Goal: Task Accomplishment & Management: Use online tool/utility

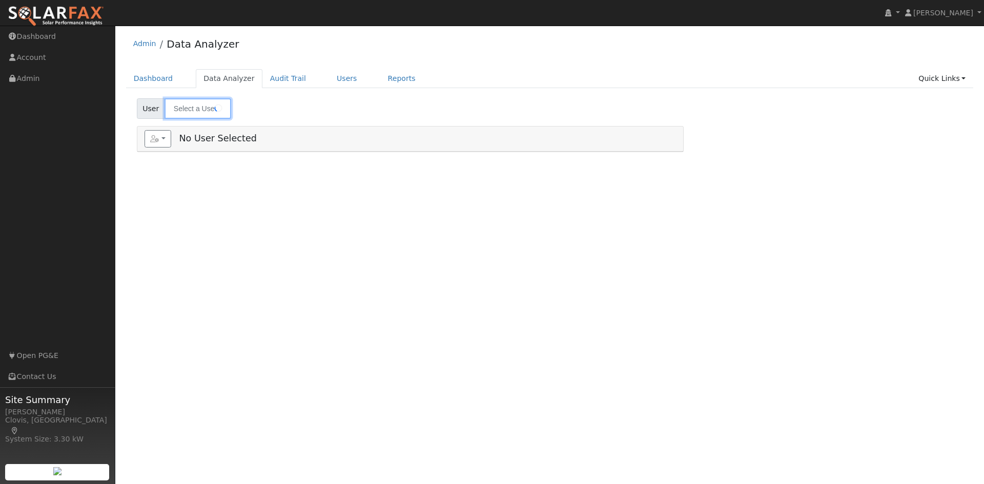
type input "[PERSON_NAME]"
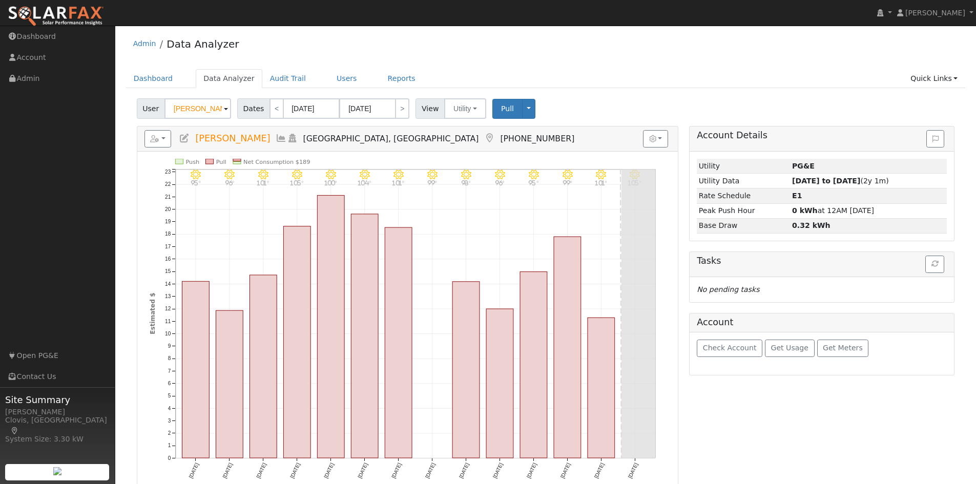
click at [224, 107] on span at bounding box center [226, 109] width 4 height 12
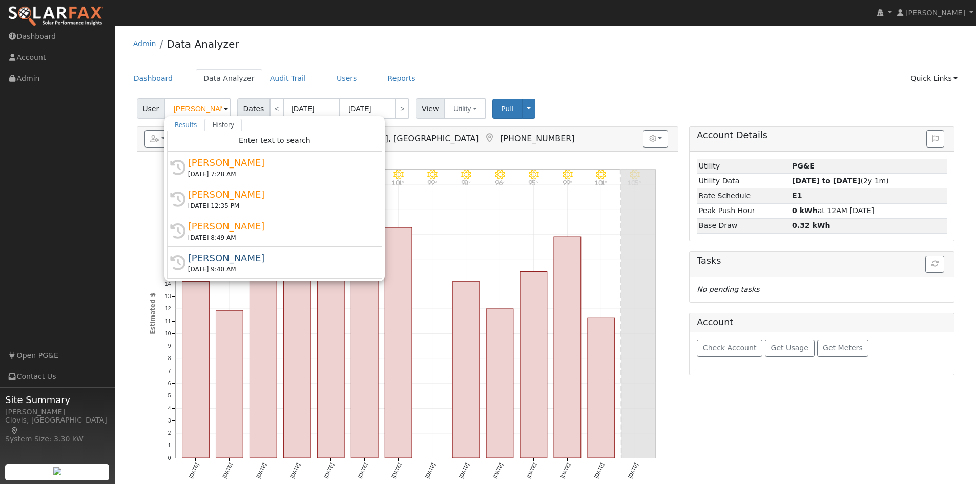
click at [398, 61] on div "Admin Data Analyzer" at bounding box center [546, 46] width 840 height 31
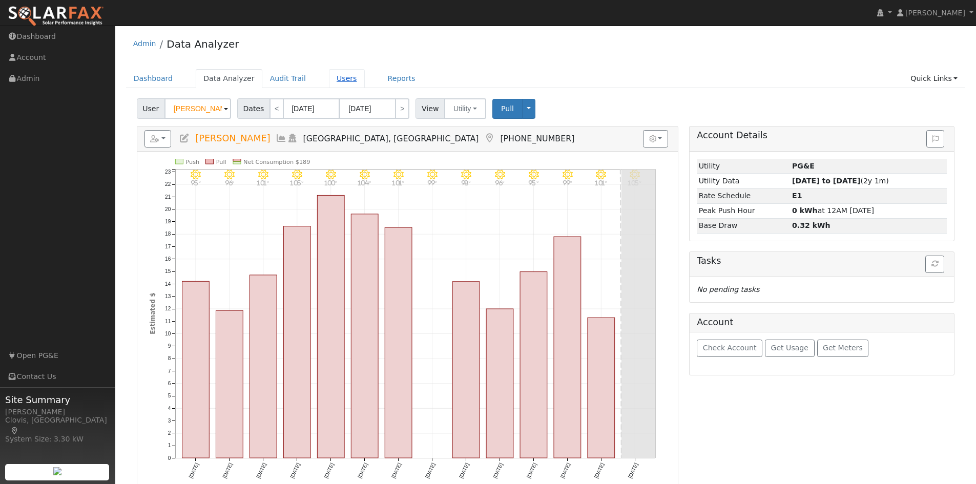
click at [334, 74] on link "Users" at bounding box center [347, 78] width 36 height 19
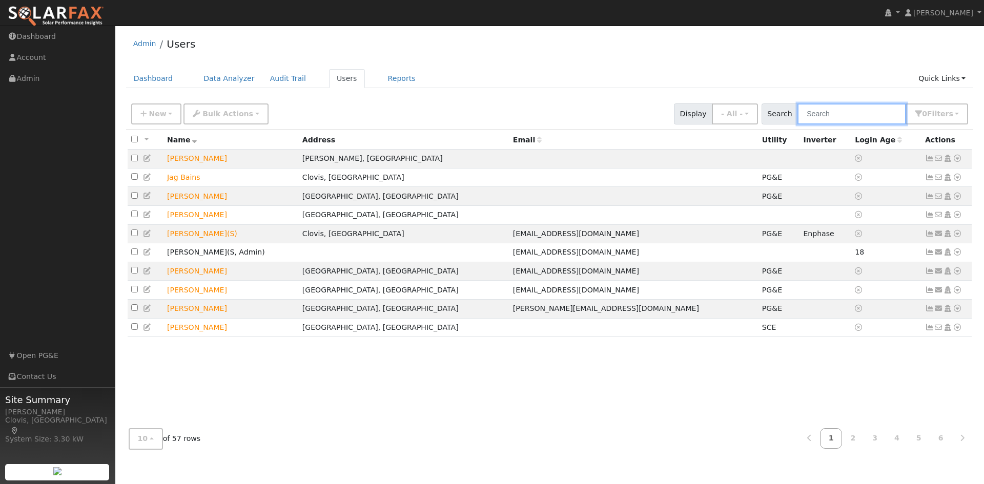
click at [820, 115] on input "text" at bounding box center [851, 113] width 109 height 21
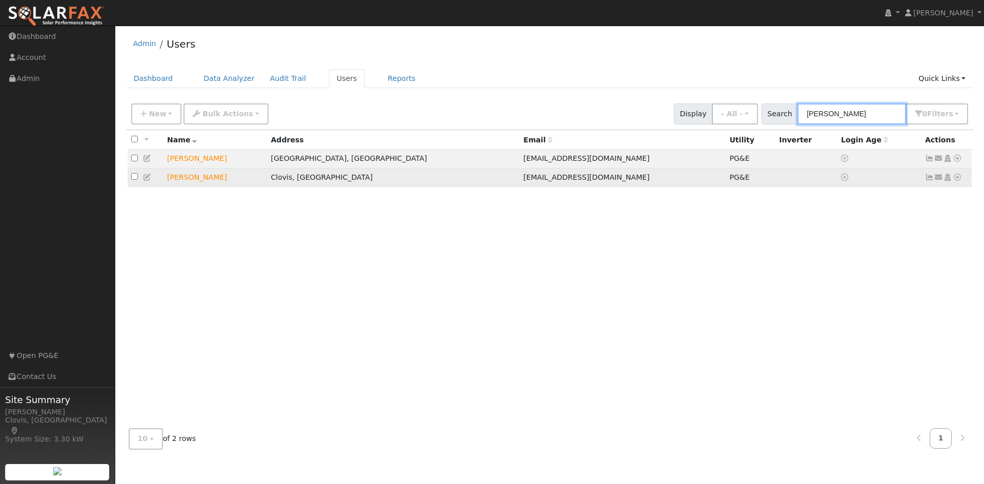
type input "jess"
click at [204, 178] on td "[PERSON_NAME]" at bounding box center [214, 177] width 103 height 19
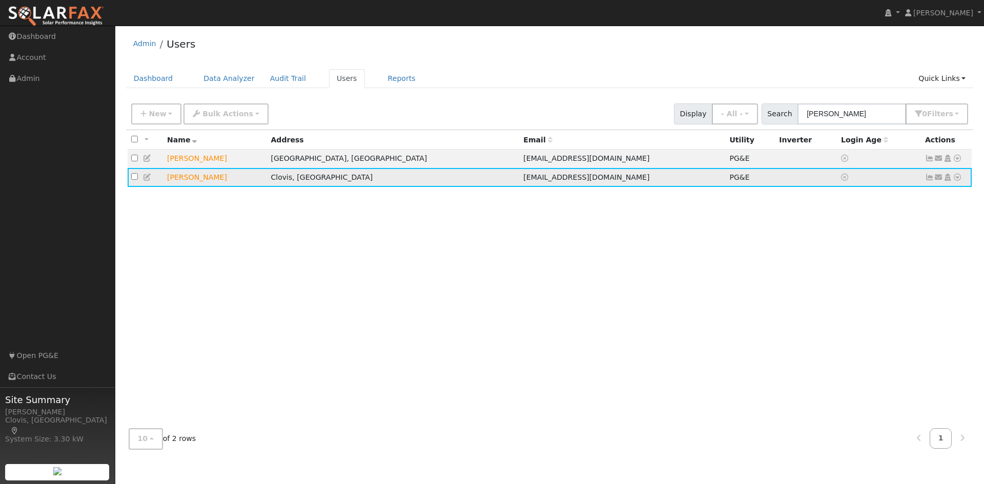
click at [957, 177] on icon at bounding box center [956, 177] width 9 height 7
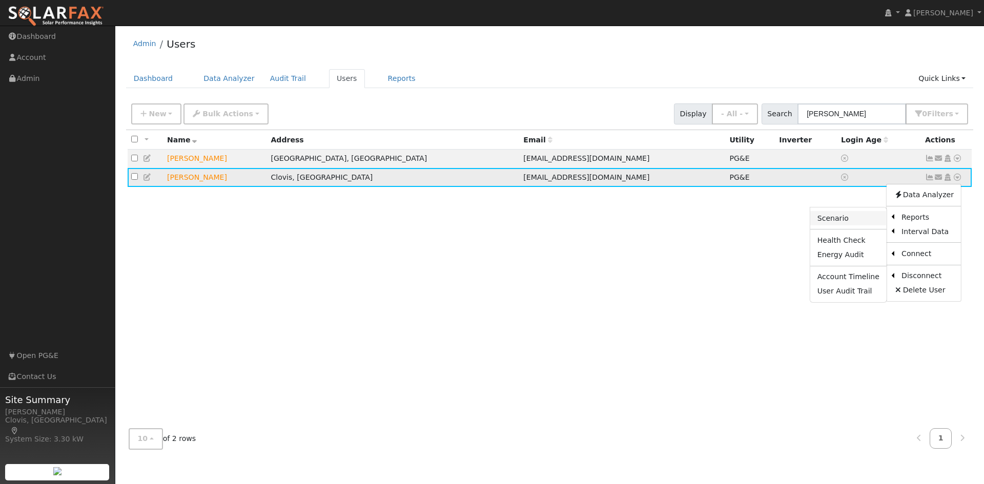
click at [874, 219] on link "Scenario" at bounding box center [848, 218] width 76 height 14
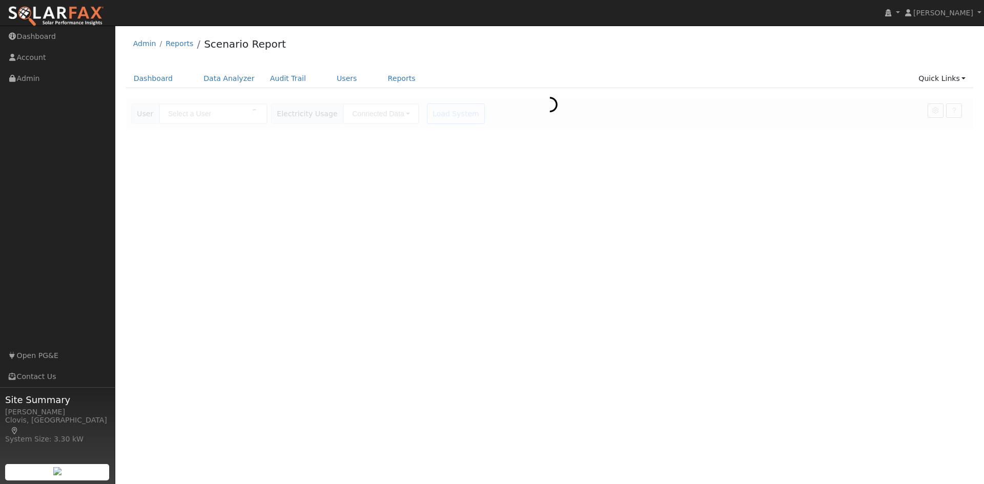
type input "[PERSON_NAME]"
